Goal: Information Seeking & Learning: Learn about a topic

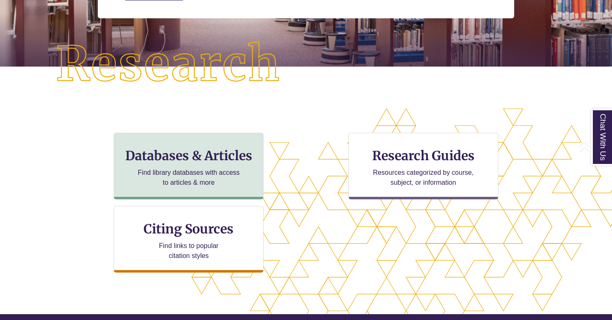
scroll to position [180, 0]
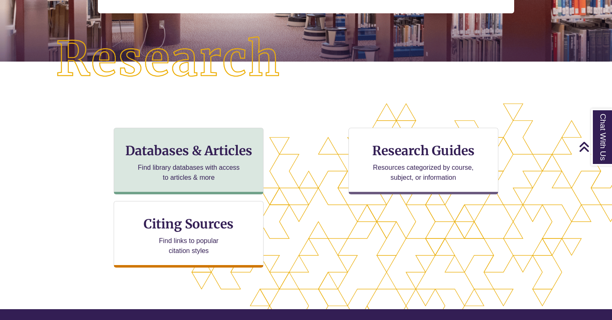
click at [187, 153] on h3 "Databases & Articles" at bounding box center [189, 151] width 136 height 16
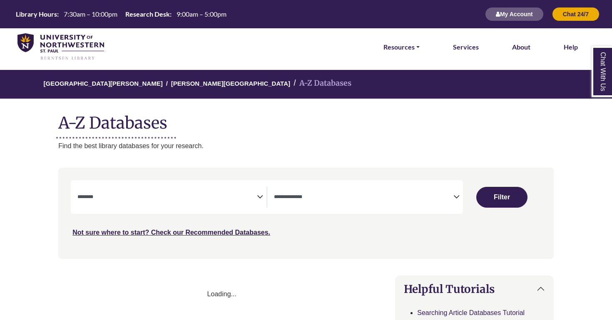
select select "Database Subject Filter"
select select "Database Types Filter"
select select "Database Subject Filter"
select select "Database Types Filter"
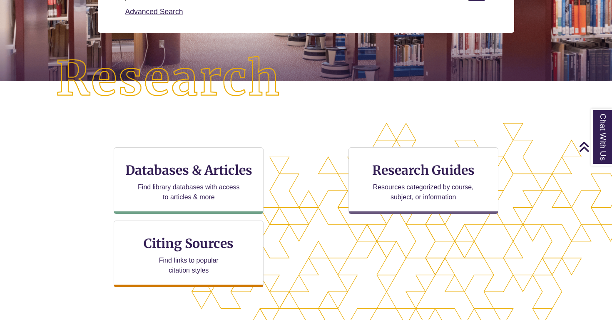
scroll to position [161, 0]
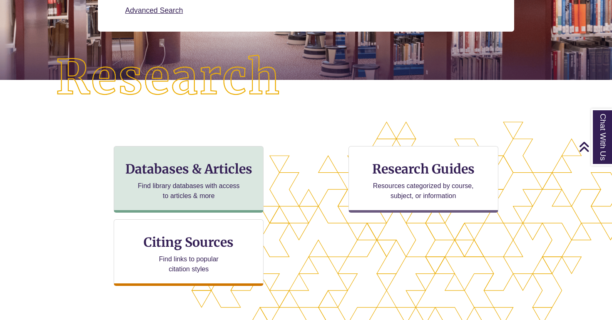
click at [205, 178] on div "Databases & Articles Find library databases with access to articles & more" at bounding box center [189, 179] width 150 height 67
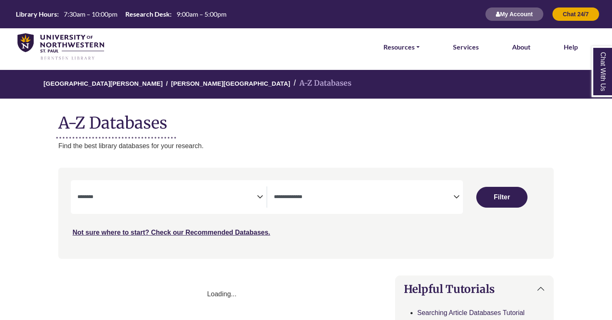
select select "Database Subject Filter"
select select "Database Types Filter"
select select "Database Subject Filter"
select select "Database Types Filter"
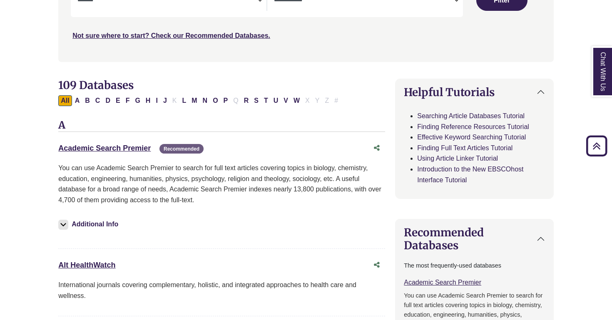
scroll to position [194, 0]
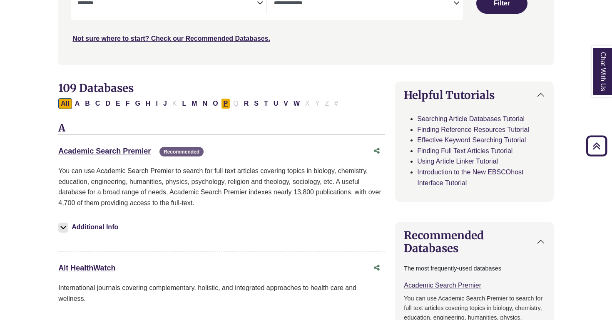
click at [225, 105] on button "P" at bounding box center [226, 103] width 10 height 11
select select "Database Subject Filter"
select select "Database Types Filter"
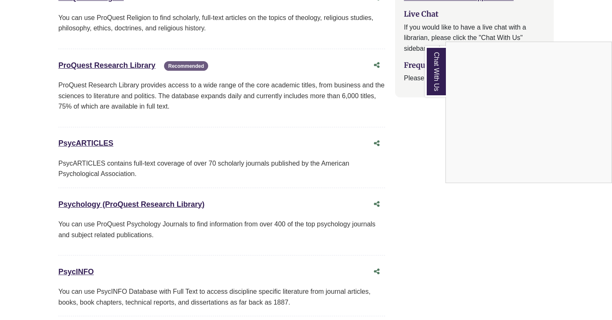
scroll to position [954, 0]
click at [154, 197] on div "Chat With Us" at bounding box center [306, 160] width 612 height 320
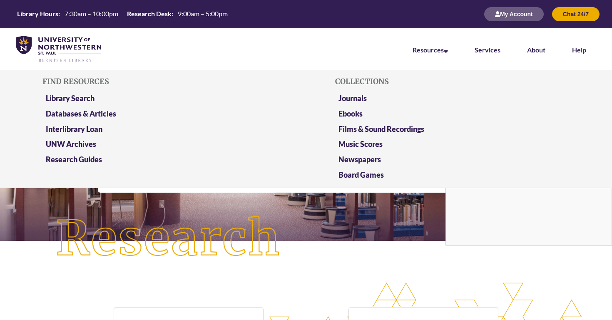
click at [436, 45] on li "Resources Find Resources Library Search Databases & Articles Interlibrary Loan …" at bounding box center [431, 49] width 62 height 42
drag, startPoint x: 436, startPoint y: 51, endPoint x: 440, endPoint y: 54, distance: 5.0
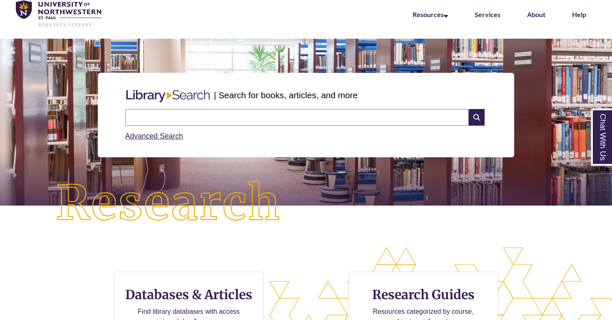
scroll to position [178, 612]
click at [237, 120] on input "text" at bounding box center [297, 117] width 344 height 17
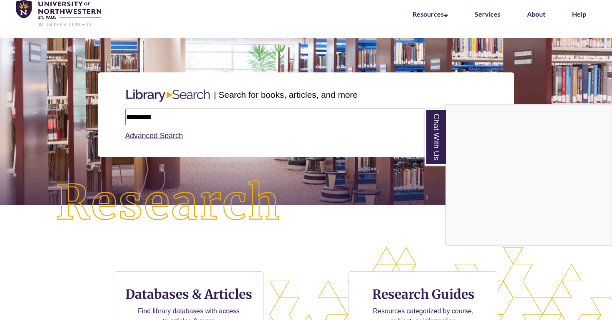
type input "**********"
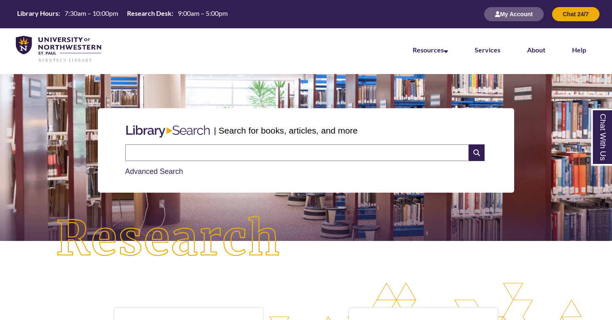
click at [174, 171] on link "Advanced Search" at bounding box center [154, 171] width 58 height 8
click at [155, 147] on input "text" at bounding box center [297, 153] width 344 height 17
type input "**********"
